Goal: Book appointment/travel/reservation

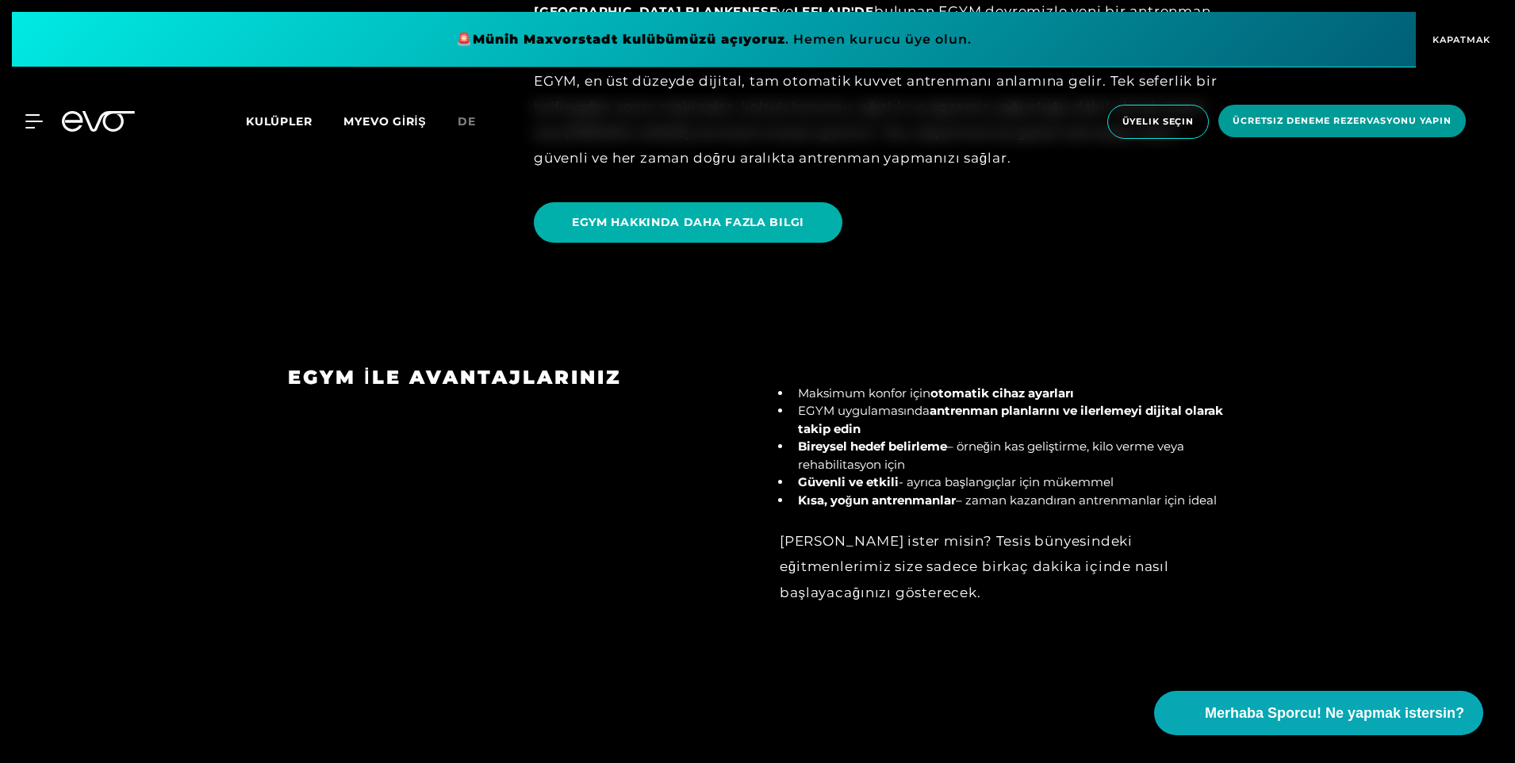
click at [1397, 125] on span "Ücretsiz deneme rezervasyonu yapın" at bounding box center [1342, 120] width 219 height 13
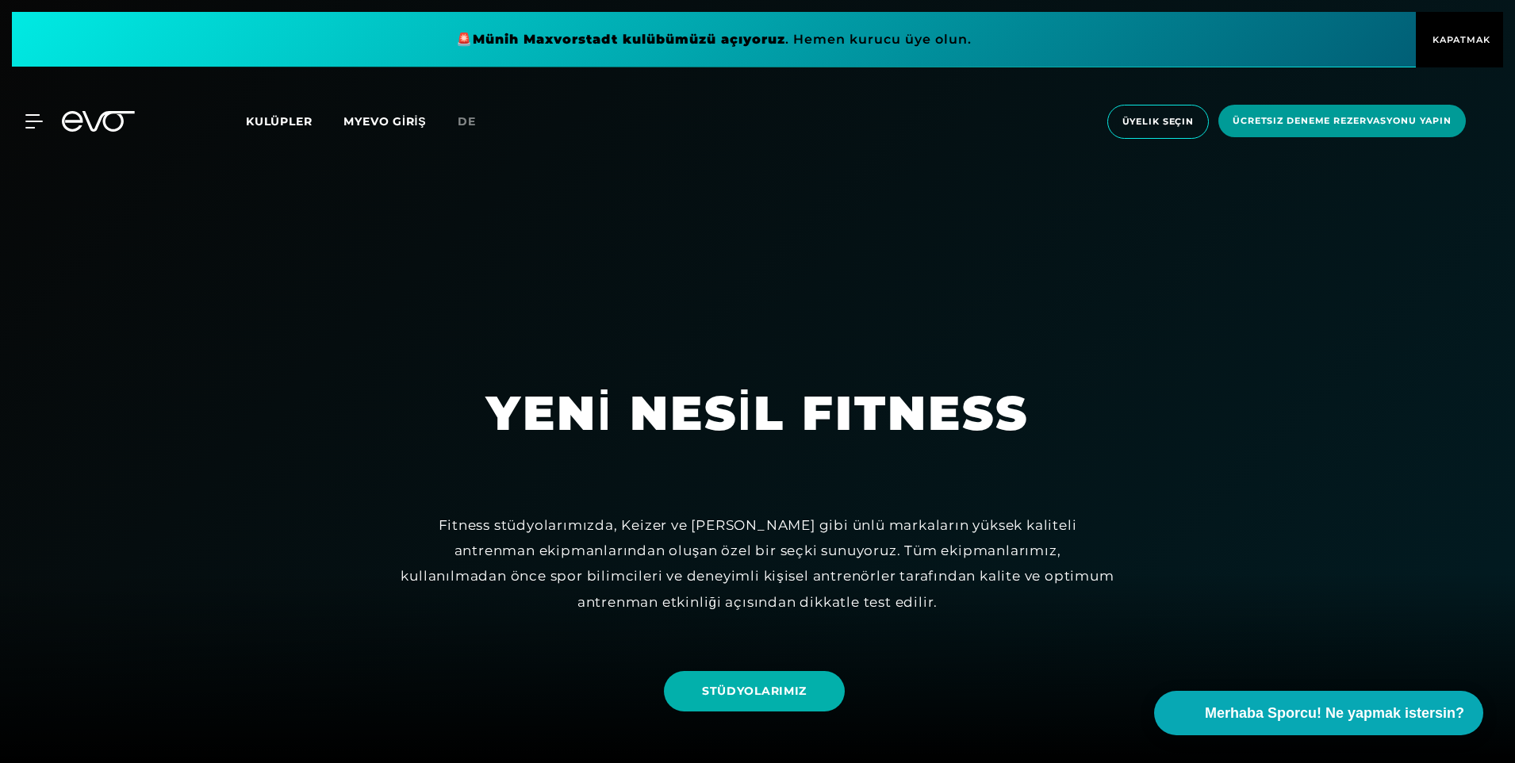
click at [1396, 125] on span "Ücretsiz deneme rezervasyonu yapın" at bounding box center [1342, 120] width 219 height 13
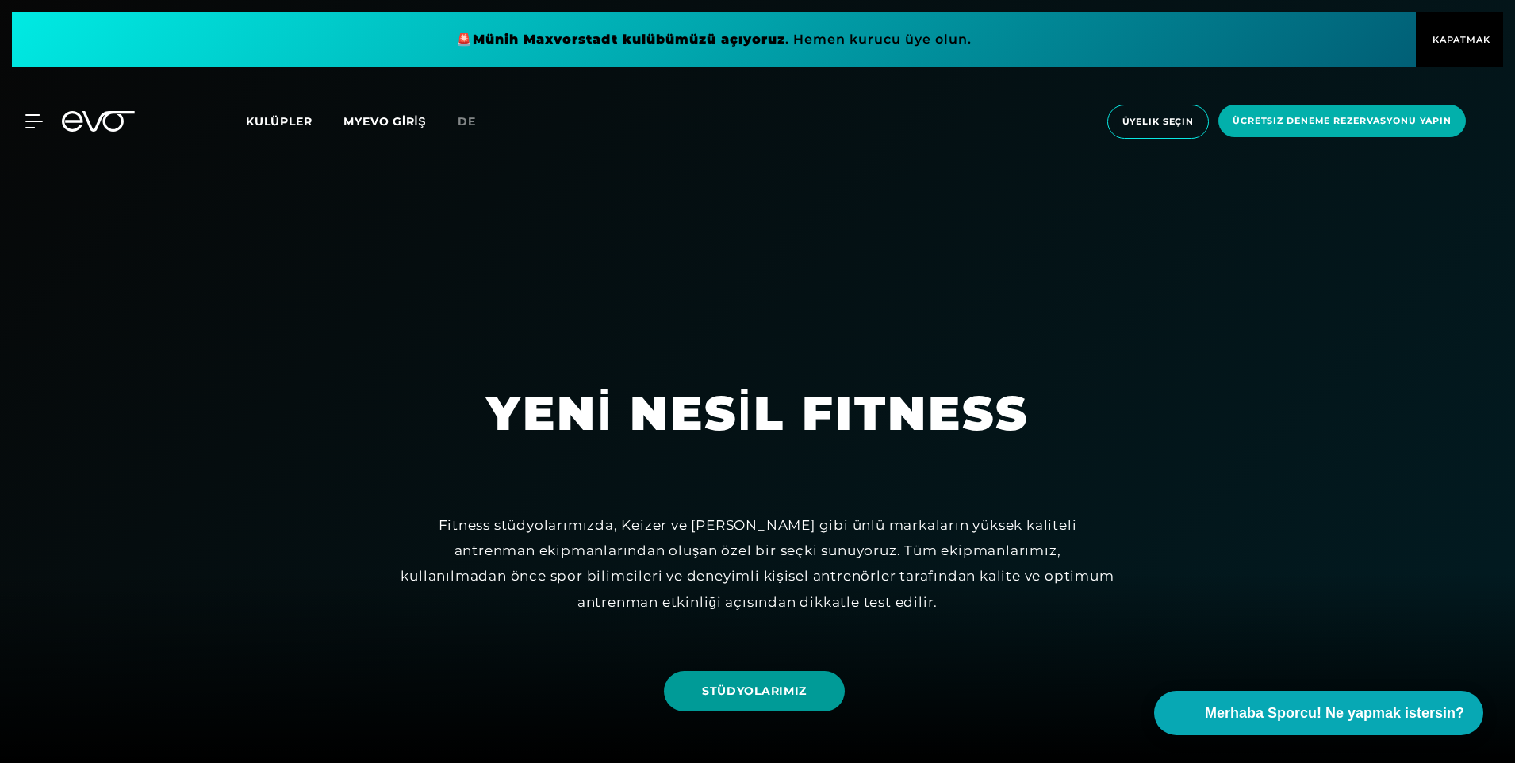
click at [772, 709] on span "STÜDYOLARIMIZ" at bounding box center [754, 691] width 181 height 40
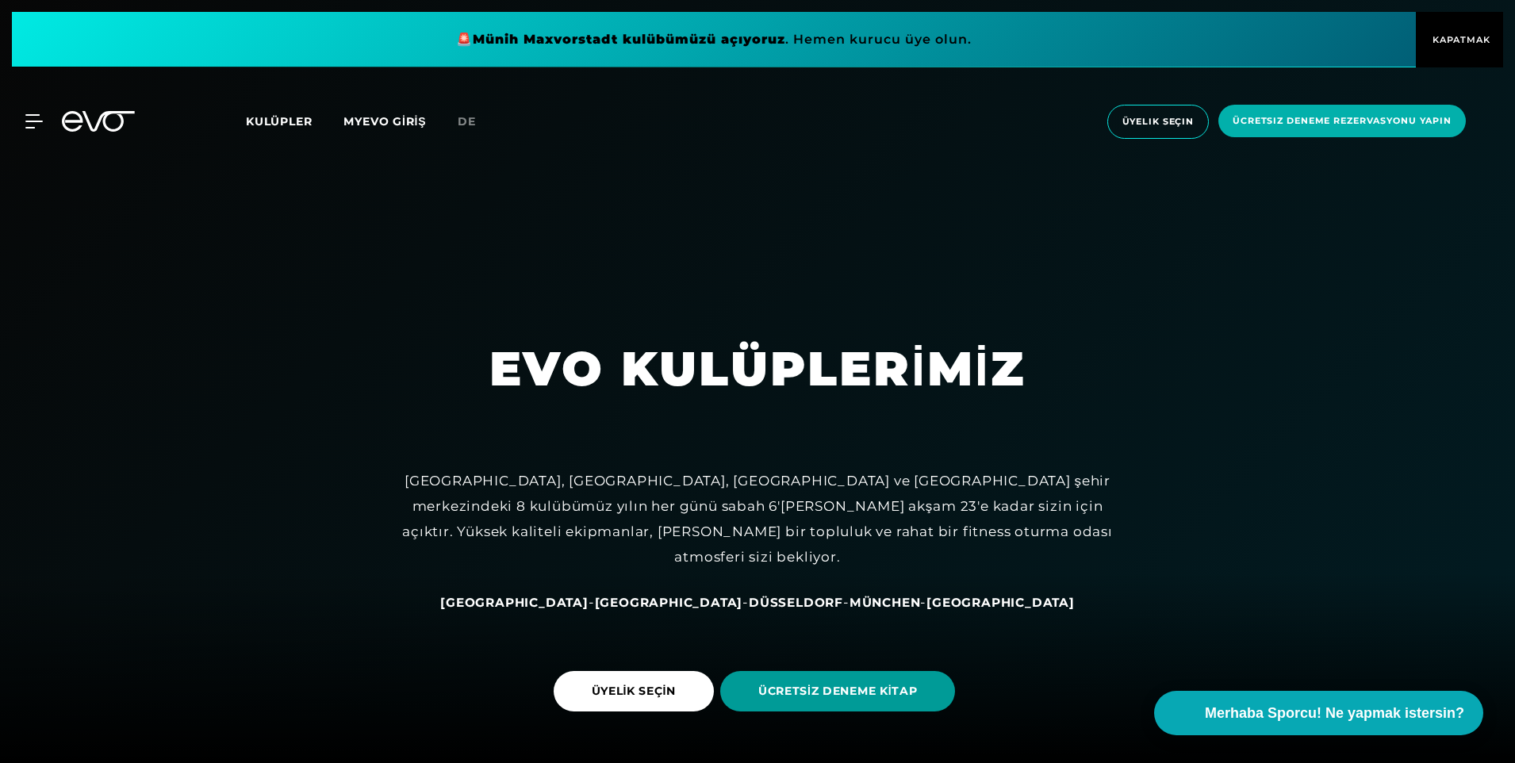
click at [806, 695] on span "ÜCRETSİZ DENEME KİTAP" at bounding box center [837, 691] width 159 height 17
